Goal: Task Accomplishment & Management: Manage account settings

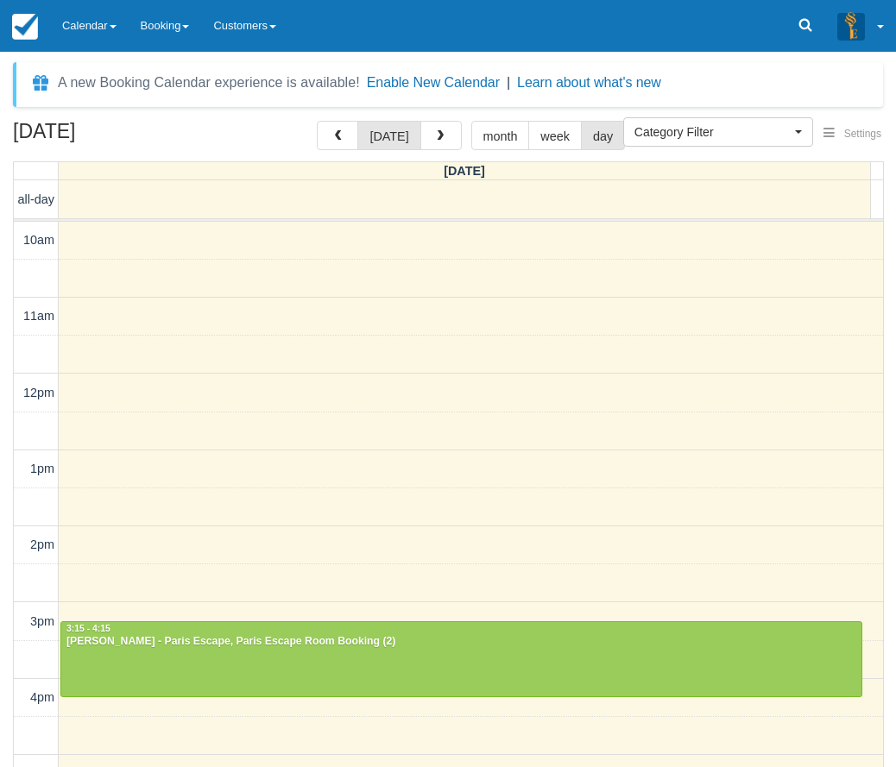
select select
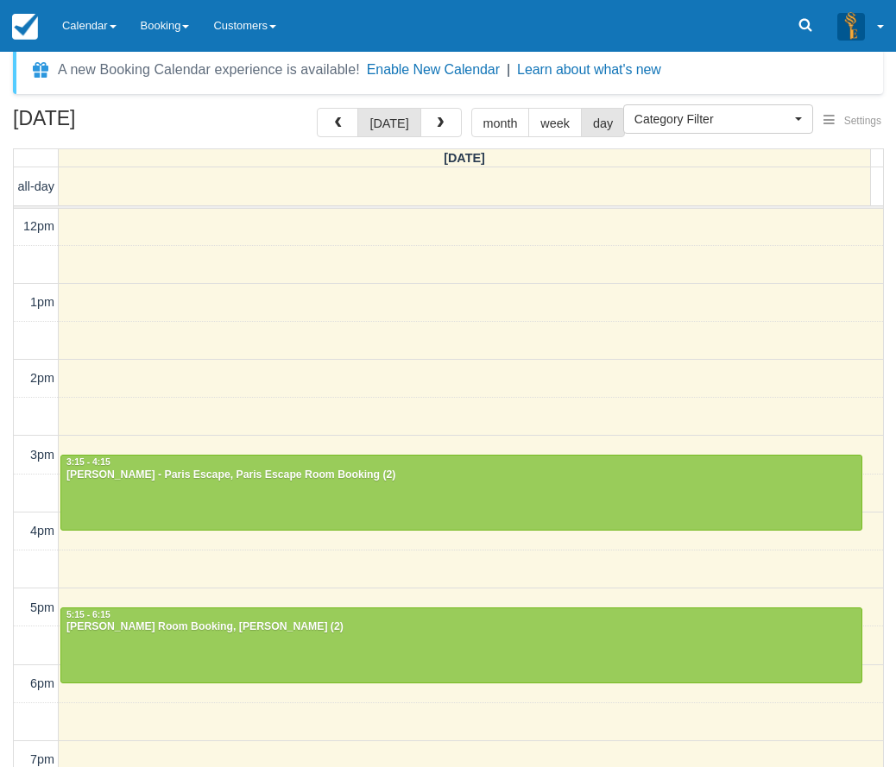
scroll to position [3, 0]
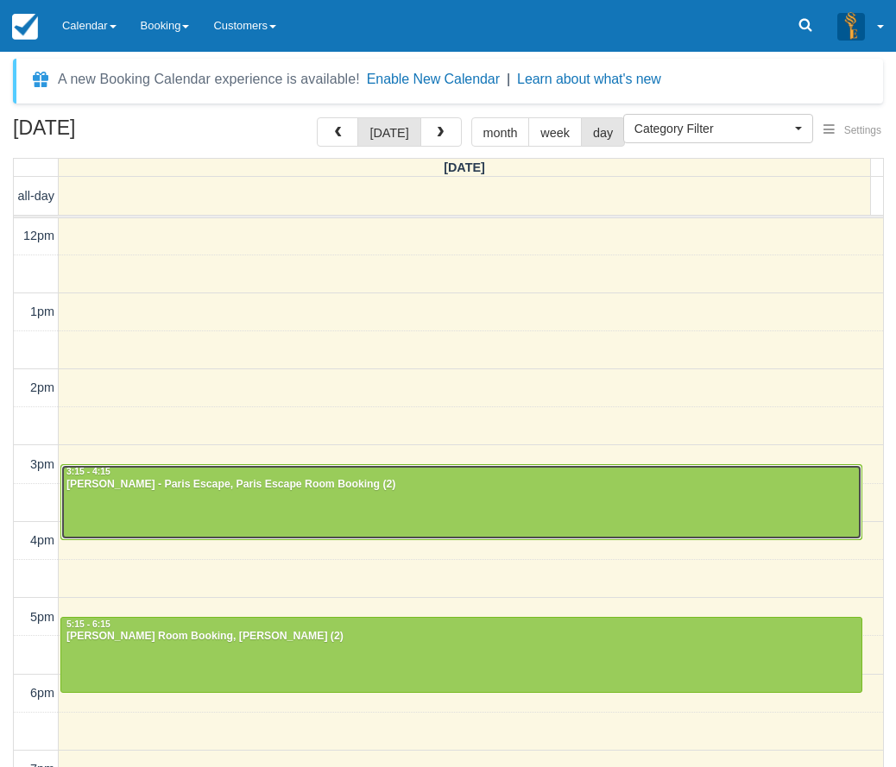
click at [280, 483] on div "Jerry Lam - Paris Escape, Paris Escape Room Booking (2)" at bounding box center [461, 485] width 791 height 14
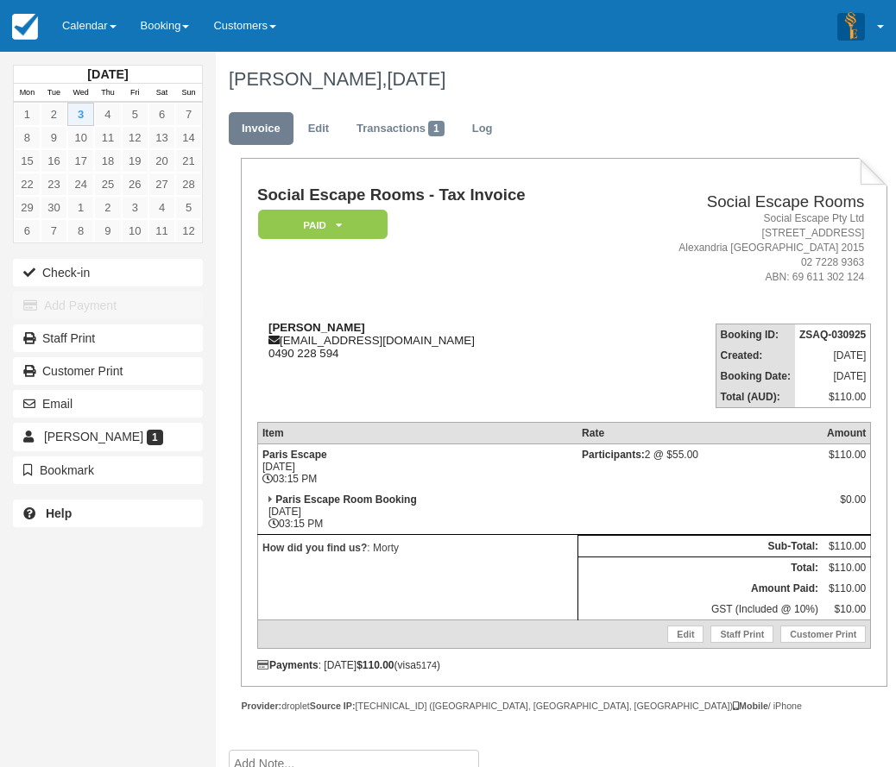
click at [304, 336] on body "Menu Calendar Customer Inventory Month Week Day Booking Notes New Booking Merch…" at bounding box center [448, 383] width 896 height 767
click at [130, 276] on div at bounding box center [448, 383] width 896 height 767
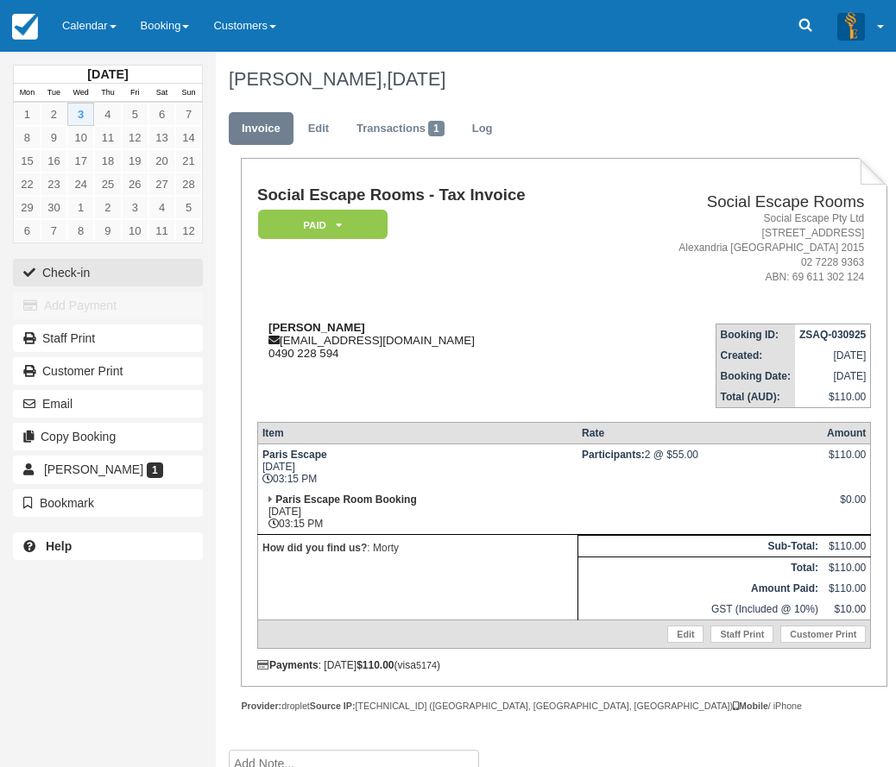
click at [130, 276] on button "Check-in" at bounding box center [108, 273] width 190 height 28
click at [355, 386] on td "Jerry Lam jerrylpy@gmail.com 0490 228 594" at bounding box center [433, 359] width 352 height 98
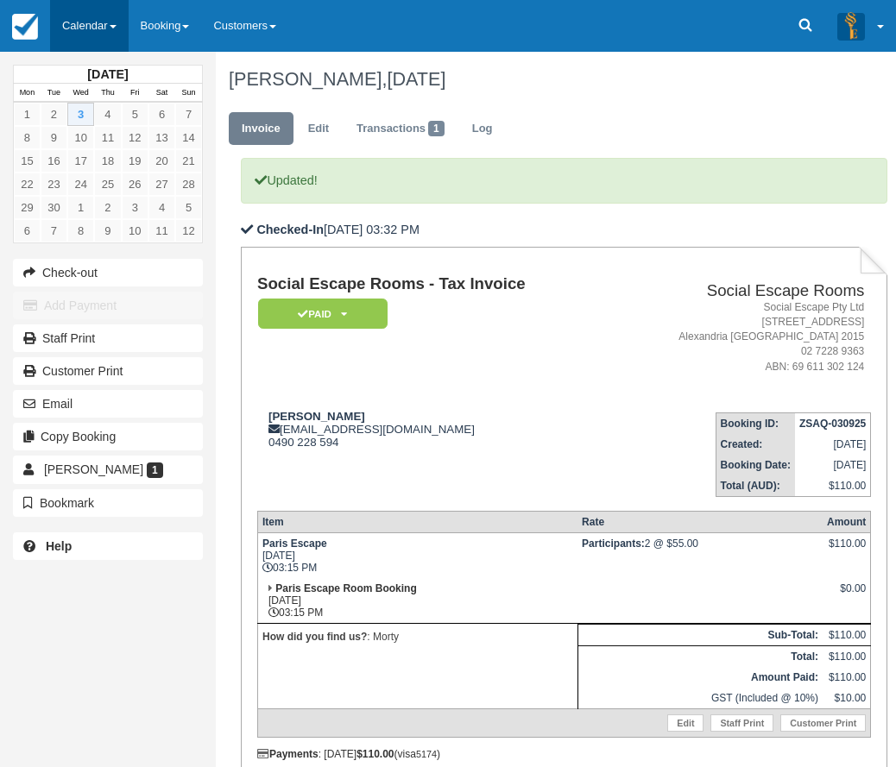
click at [121, 34] on link "Calendar" at bounding box center [89, 26] width 79 height 52
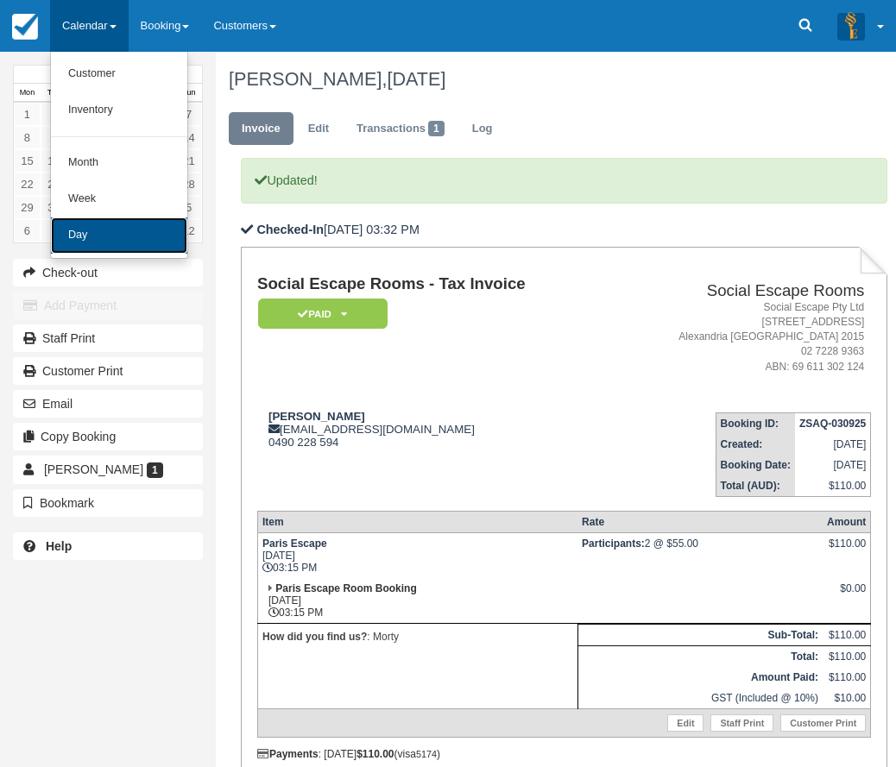
click at [139, 242] on link "Day" at bounding box center [119, 235] width 136 height 36
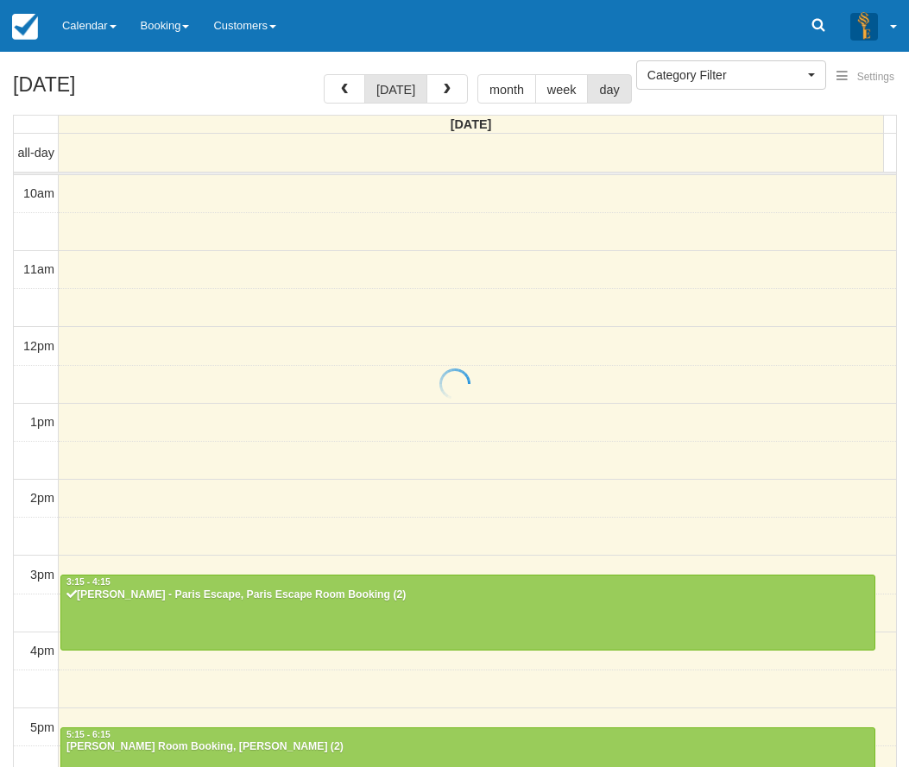
select select
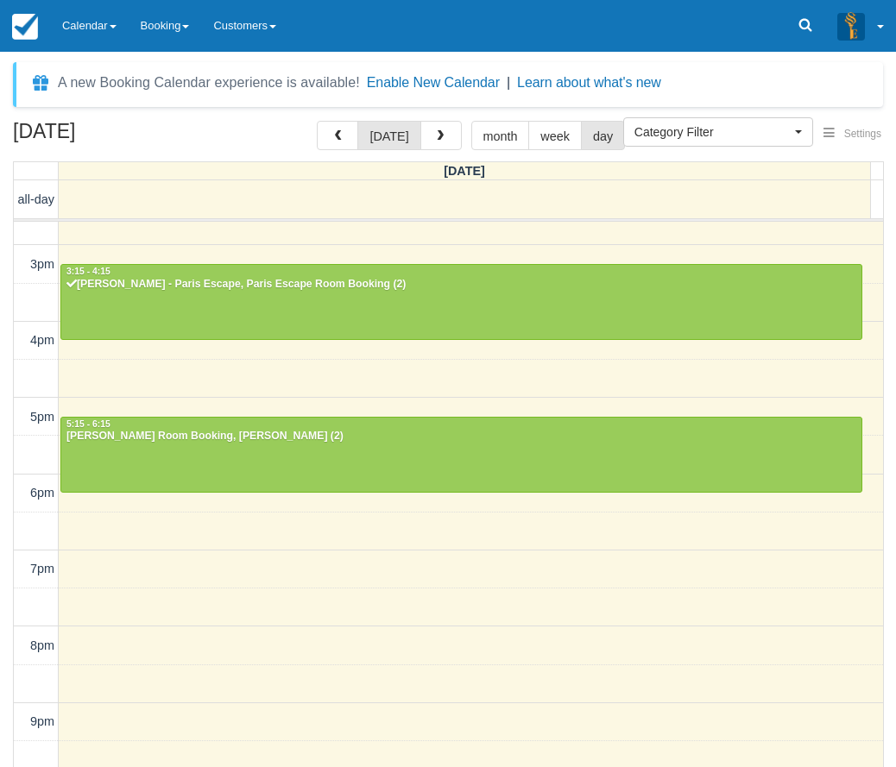
scroll to position [356, 0]
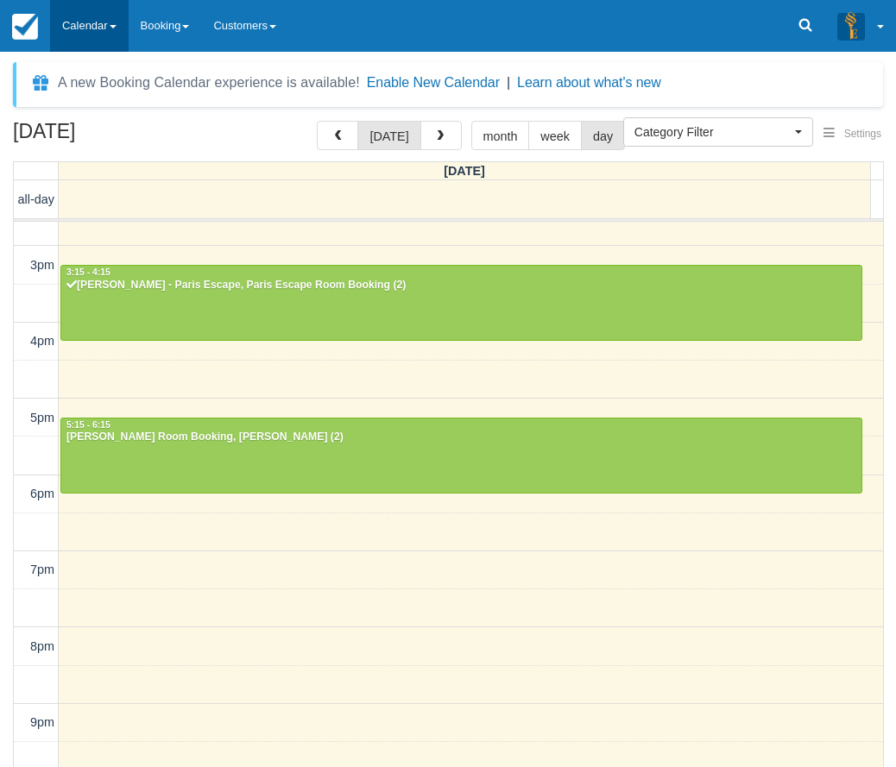
click at [89, 26] on link "Calendar" at bounding box center [89, 26] width 79 height 52
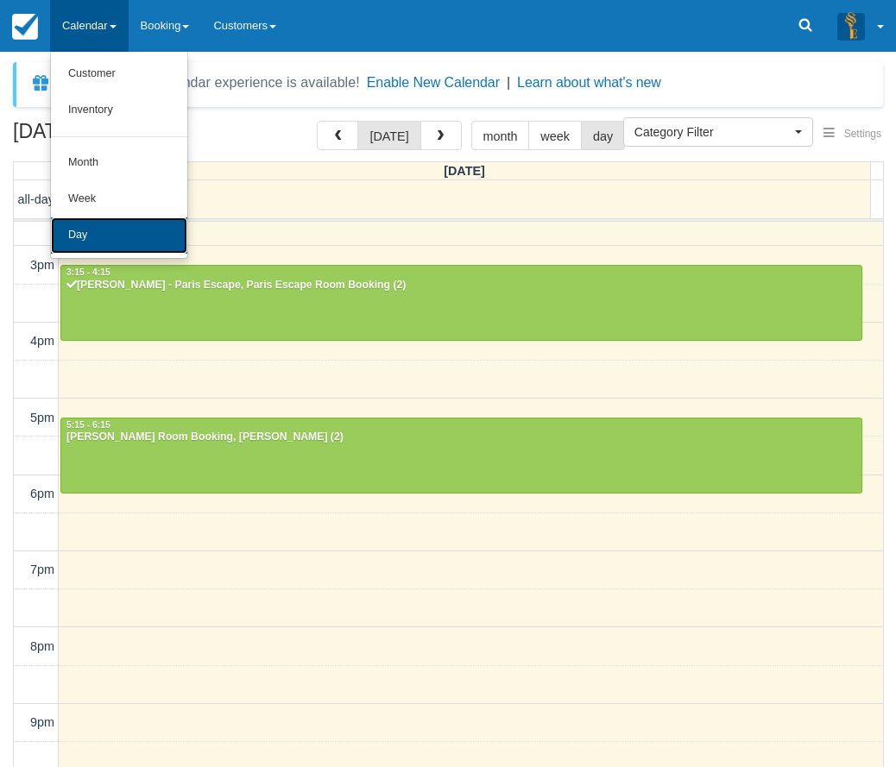
click at [148, 225] on link "Day" at bounding box center [119, 235] width 136 height 36
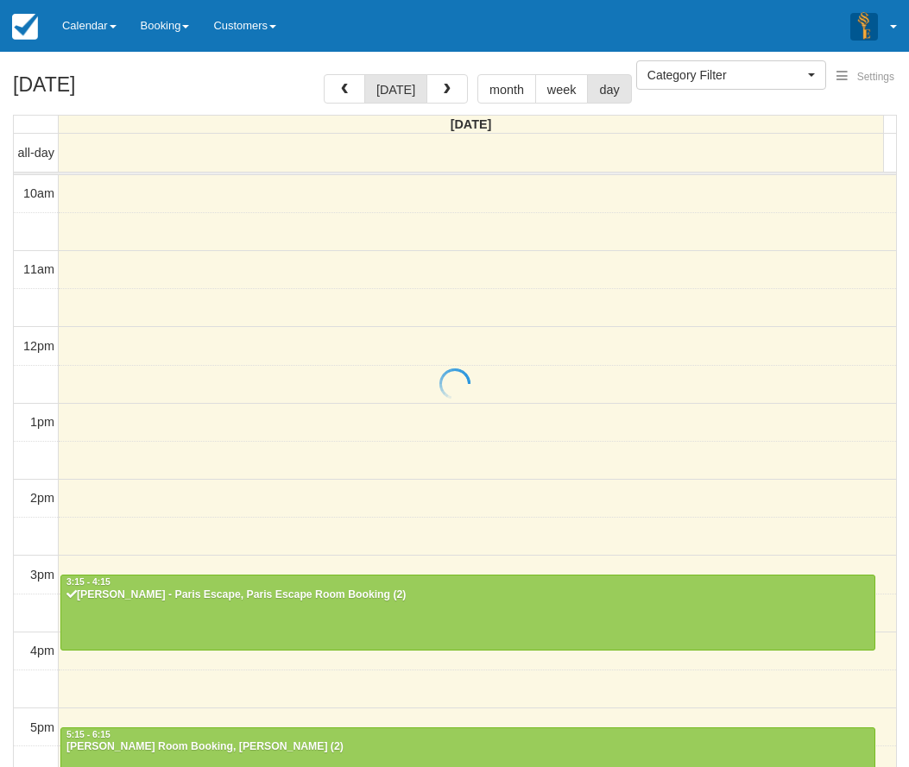
select select
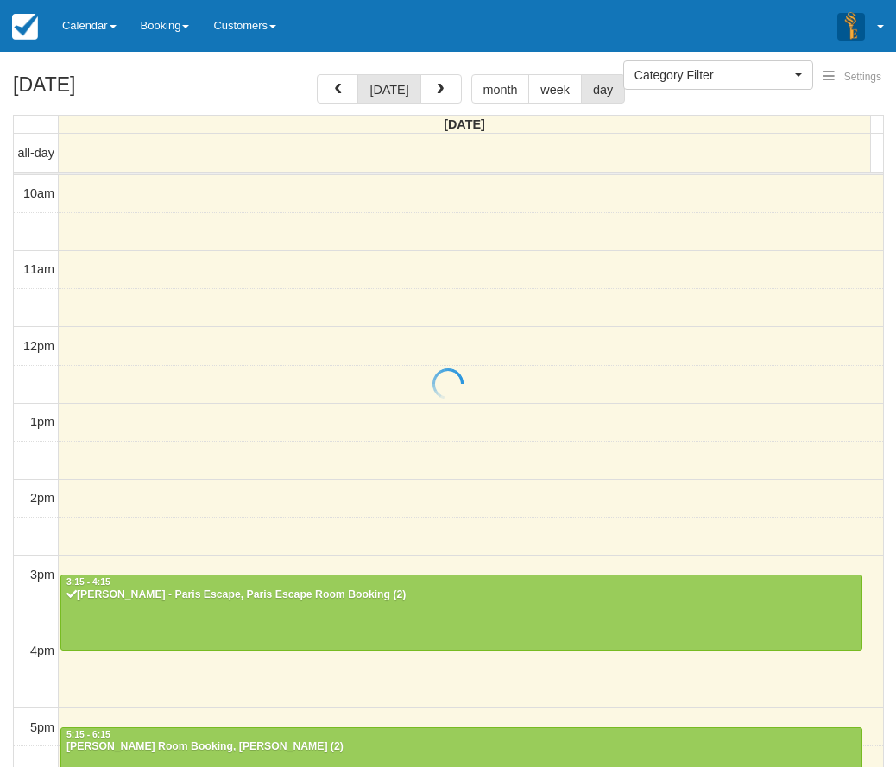
scroll to position [357, 0]
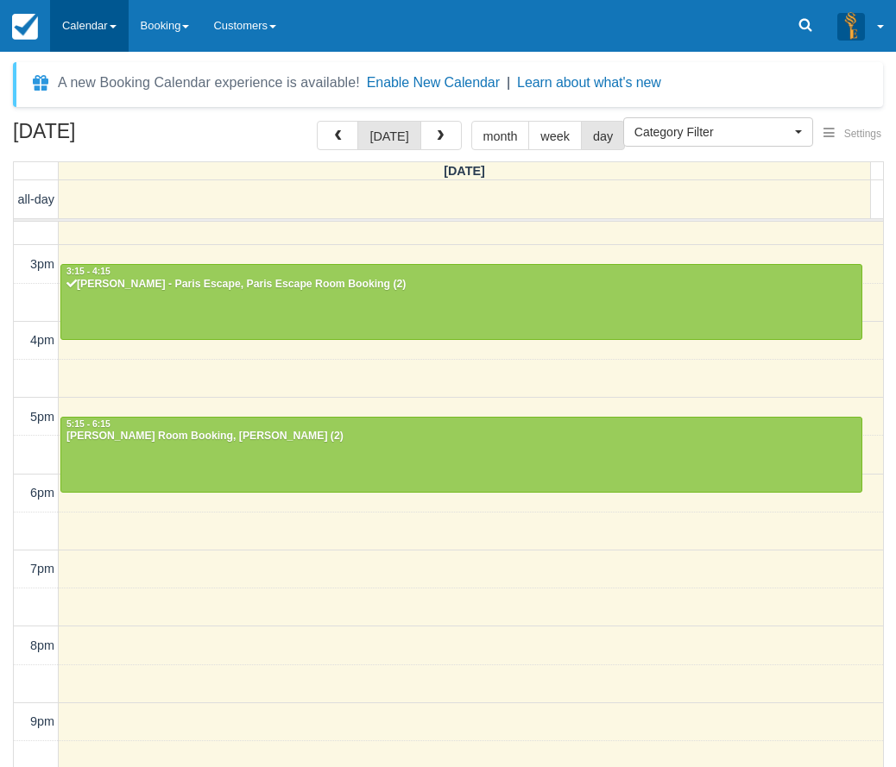
click at [73, 43] on link "Calendar" at bounding box center [89, 26] width 79 height 52
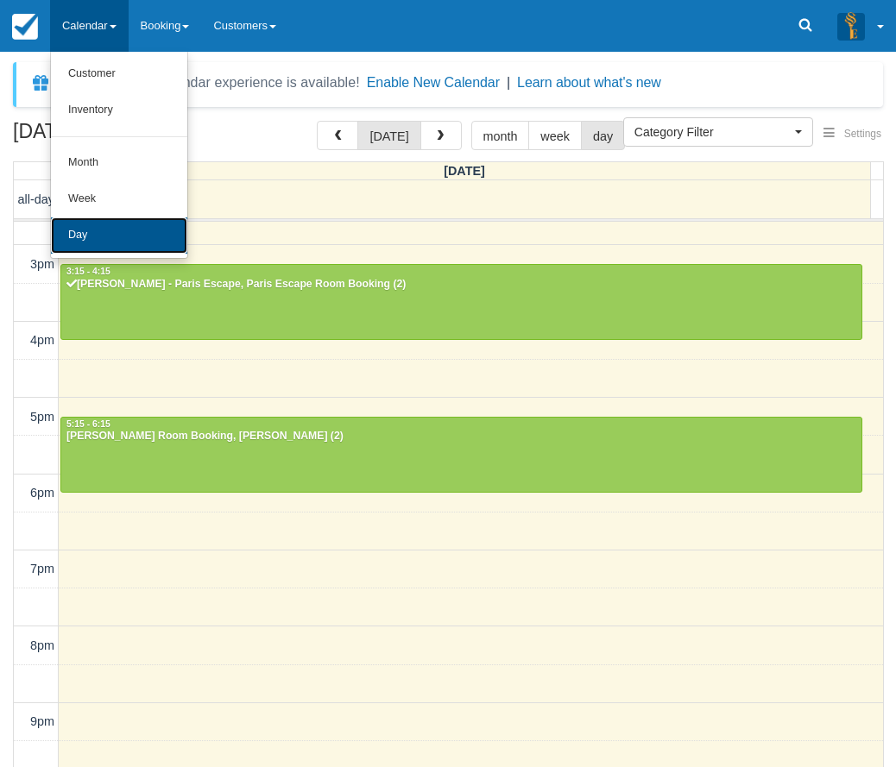
click at [101, 234] on link "Day" at bounding box center [119, 235] width 136 height 36
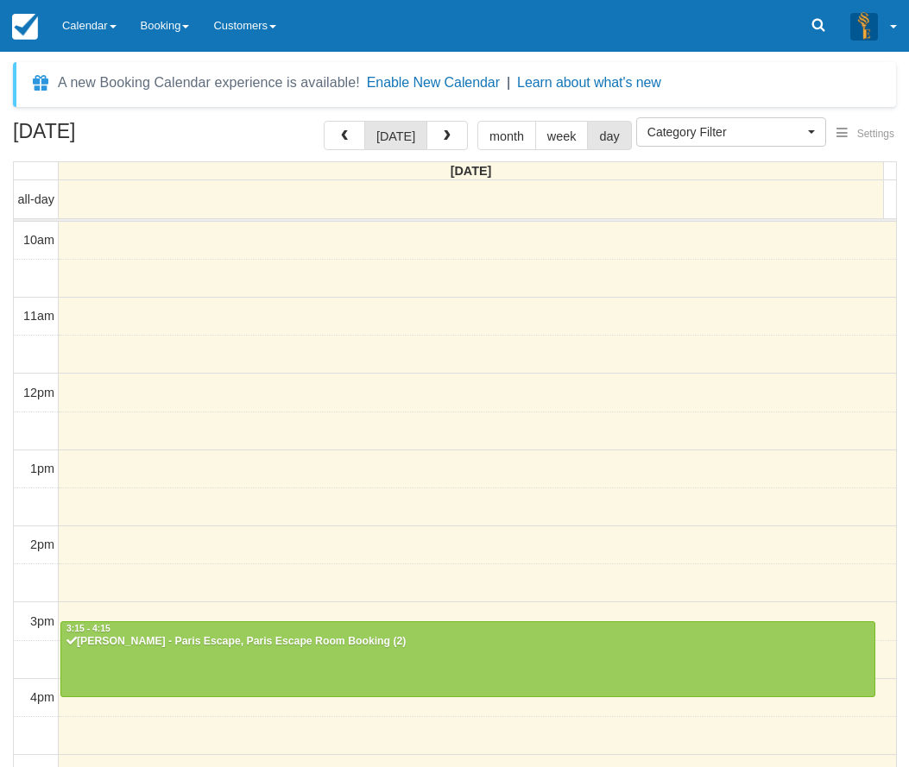
select select
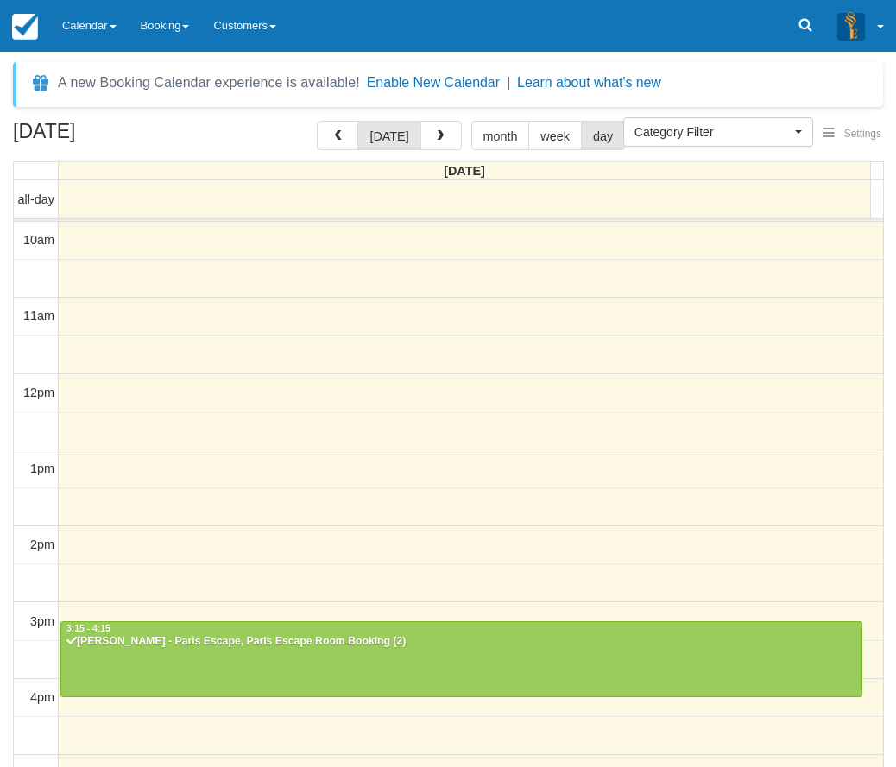
scroll to position [357, 0]
